Goal: Task Accomplishment & Management: Use online tool/utility

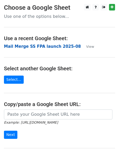
click at [51, 46] on strong "Mail Merge SS FPA launch 2025-08" at bounding box center [42, 46] width 77 height 5
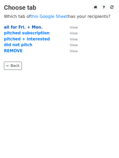
click at [25, 27] on strong "all for Fri. + Mon." at bounding box center [23, 27] width 39 height 5
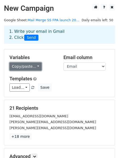
click at [11, 66] on link "Copy/paste..." at bounding box center [25, 66] width 32 height 8
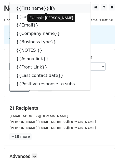
click at [35, 8] on link "{{First name}}" at bounding box center [50, 8] width 81 height 8
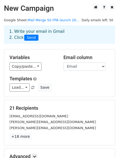
scroll to position [66, 0]
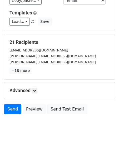
click at [31, 138] on html "New Campaign Daily emails left: 50 Google Sheet: Mail Merge SS FPA launch 20...…" at bounding box center [59, 46] width 119 height 225
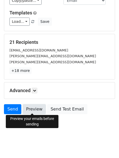
click at [36, 110] on link "Preview" at bounding box center [34, 109] width 23 height 10
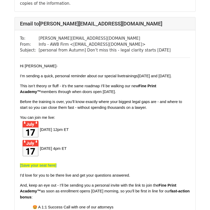
scroll to position [442, 0]
